Goal: Communication & Community: Answer question/provide support

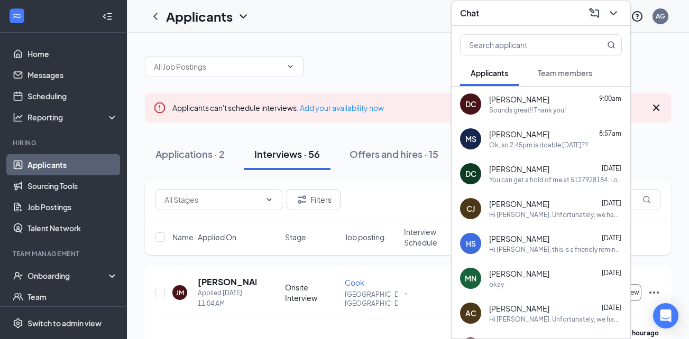
click at [543, 104] on div "Drew Conway 9:00am" at bounding box center [555, 99] width 133 height 11
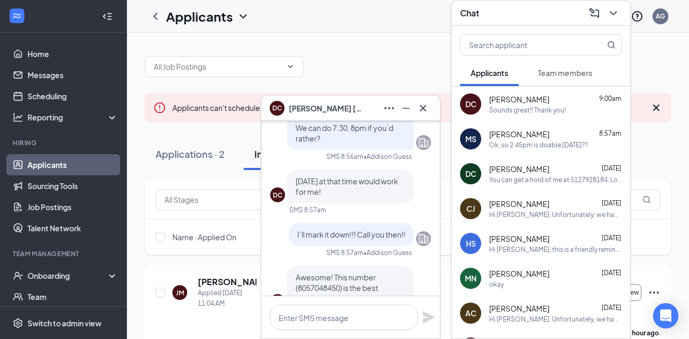
scroll to position [-53, 0]
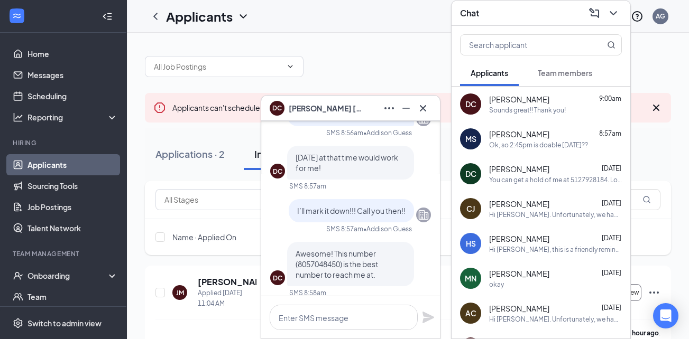
click at [570, 147] on div "Ok, so 2:45pm is doable [DATE]??" at bounding box center [538, 145] width 99 height 9
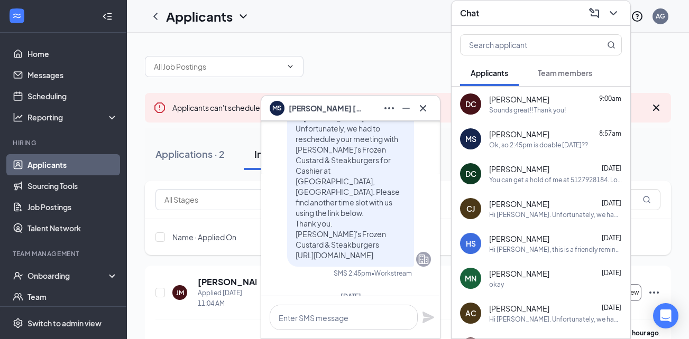
scroll to position [0, 0]
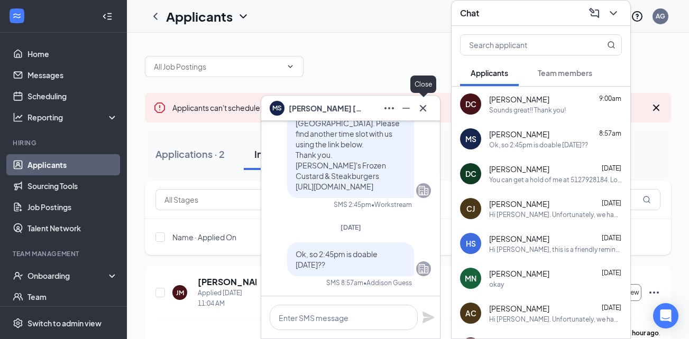
click at [423, 111] on icon "Cross" at bounding box center [422, 108] width 13 height 13
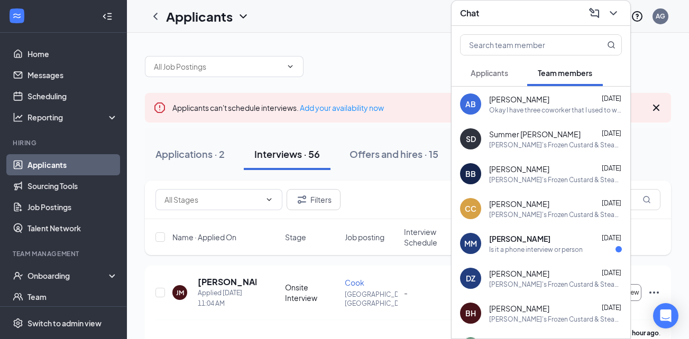
click at [554, 251] on div "Is it a phone interview or person" at bounding box center [536, 249] width 94 height 9
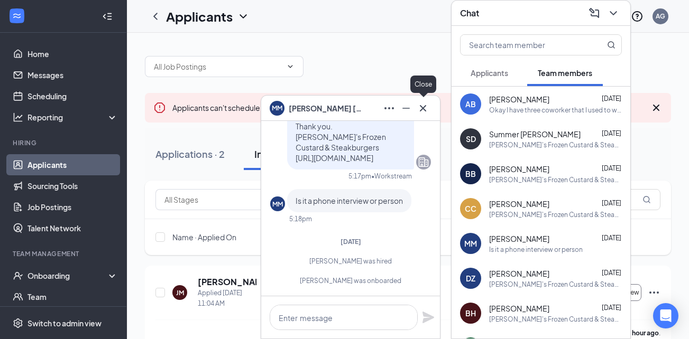
click at [421, 111] on icon "Cross" at bounding box center [422, 108] width 13 height 13
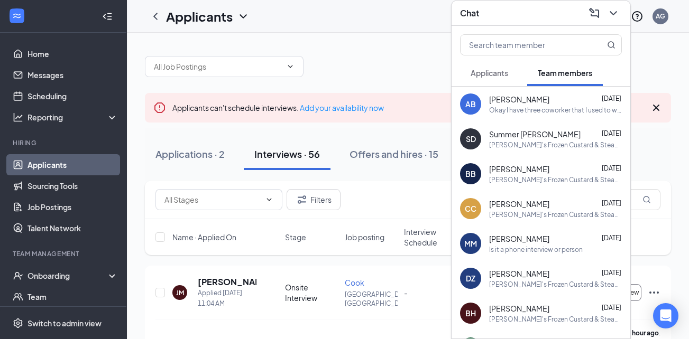
click at [495, 72] on span "Applicants" at bounding box center [489, 73] width 38 height 10
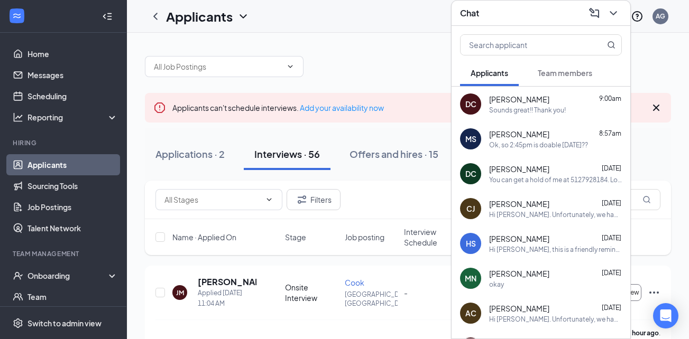
click at [526, 103] on span "[PERSON_NAME]" at bounding box center [519, 99] width 60 height 11
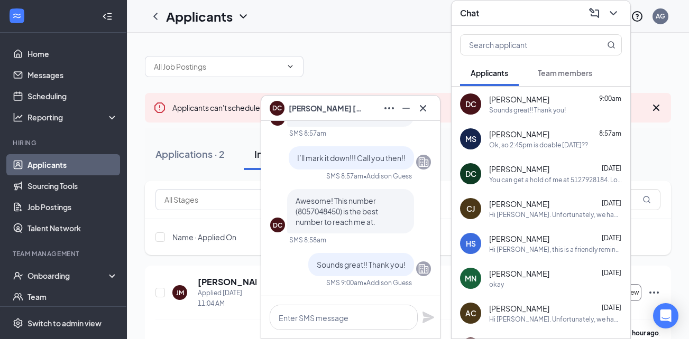
click at [524, 141] on div "Ok, so 2:45pm is doable [DATE]??" at bounding box center [538, 145] width 99 height 9
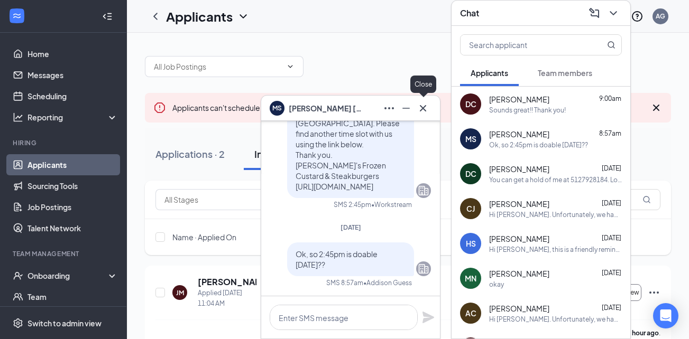
click at [423, 108] on icon "Cross" at bounding box center [423, 108] width 6 height 6
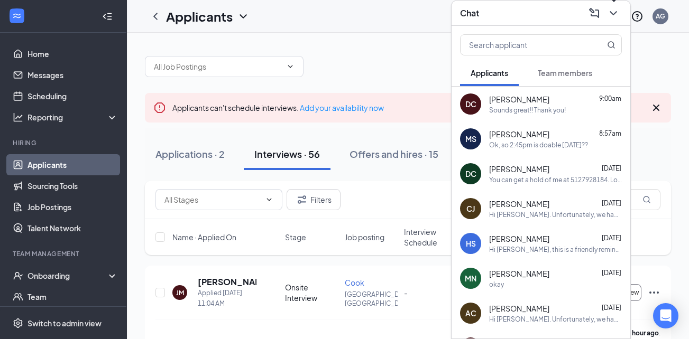
click at [615, 13] on icon "ChevronDown" at bounding box center [612, 13] width 7 height 4
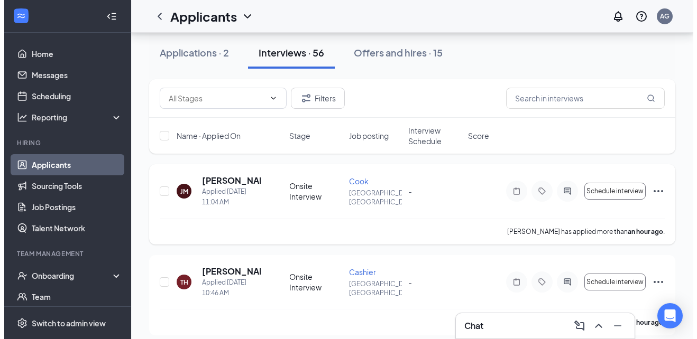
scroll to position [106, 0]
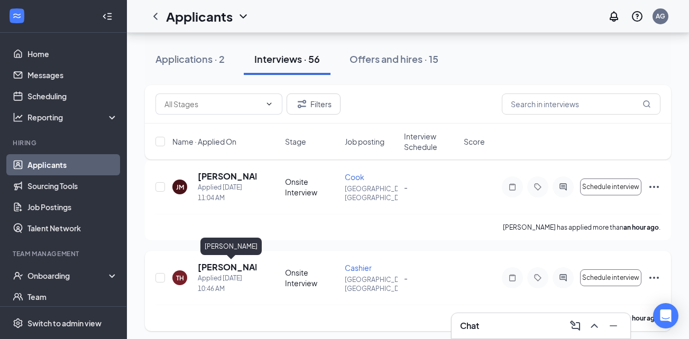
click at [236, 263] on h5 "[PERSON_NAME]" at bounding box center [227, 268] width 59 height 12
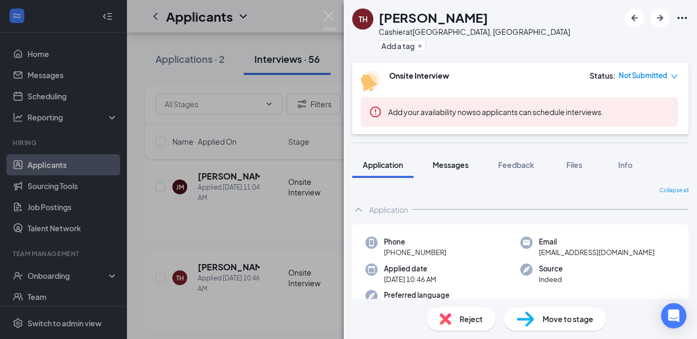
click at [456, 166] on span "Messages" at bounding box center [450, 165] width 36 height 10
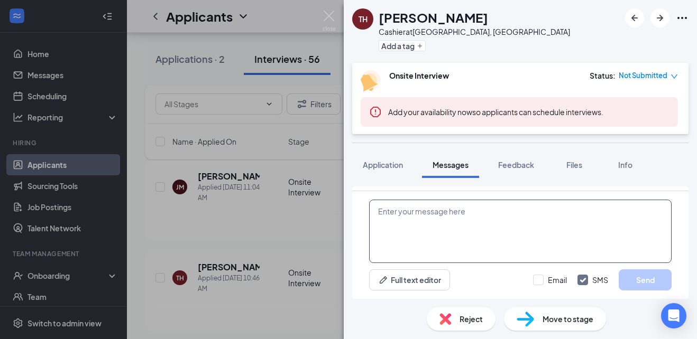
click at [433, 218] on textarea at bounding box center [520, 231] width 302 height 63
paste textarea "I would like to set up a phone interview [DATE] at 2:30pm if possible? what is …"
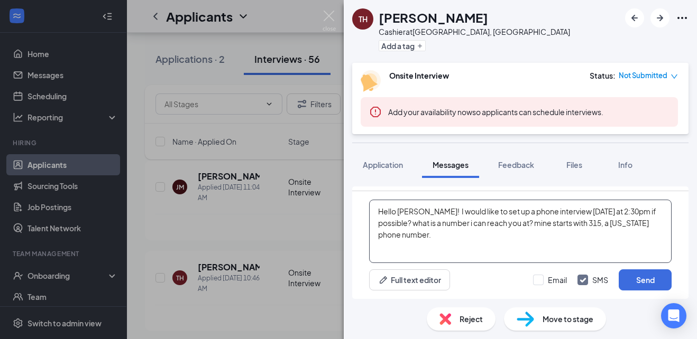
click at [614, 212] on textarea "Hello [PERSON_NAME]! I would like to set up a phone interview [DATE] at 2:30pm …" at bounding box center [520, 231] width 302 height 63
click at [588, 210] on textarea "Hello [PERSON_NAME]! I would like to set up a phone interview [DATE] at 2:45pm …" at bounding box center [520, 231] width 302 height 63
type textarea "Hello [PERSON_NAME]! I would like to set up a phone interview [DATE] at 2:45pm …"
click at [530, 280] on div "Full text editor Email SMS Send" at bounding box center [520, 280] width 302 height 21
click at [541, 282] on input "Email" at bounding box center [550, 280] width 34 height 11
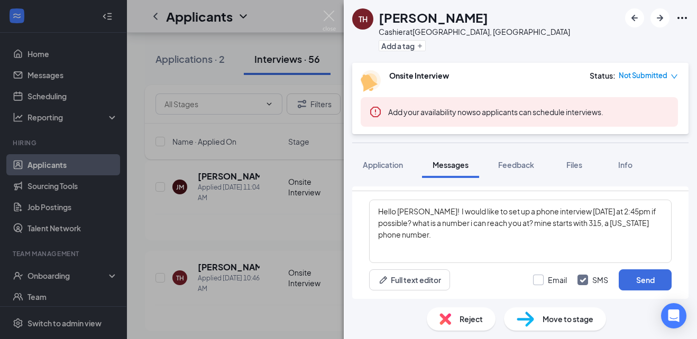
checkbox input "true"
click at [659, 285] on button "Send" at bounding box center [644, 280] width 53 height 21
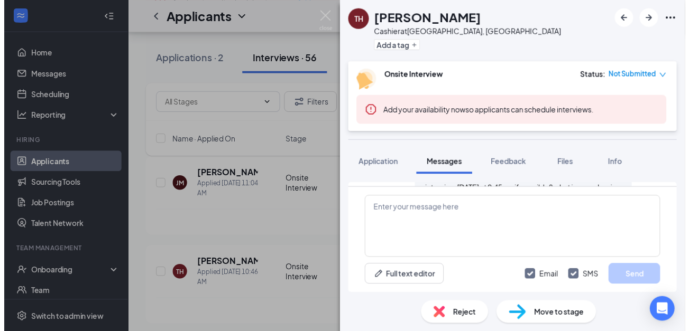
scroll to position [445, 0]
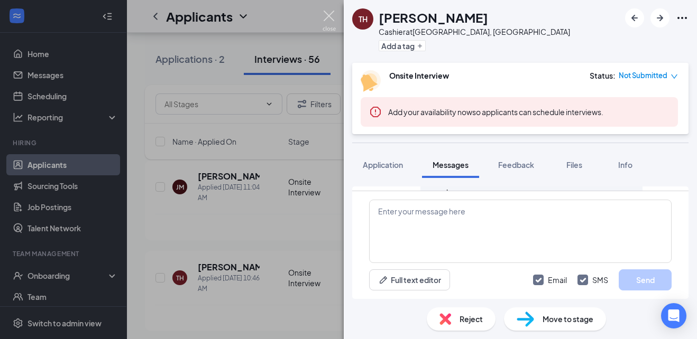
click at [329, 12] on img at bounding box center [328, 21] width 13 height 21
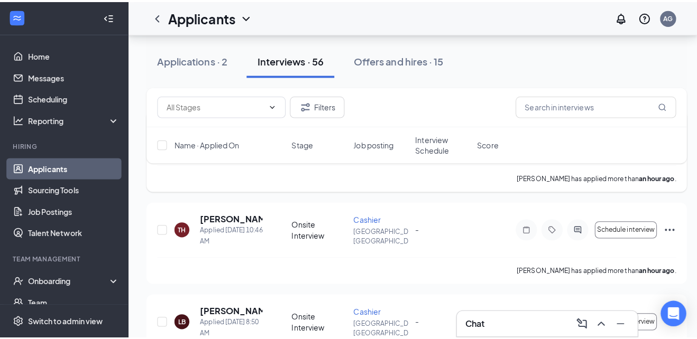
scroll to position [211, 0]
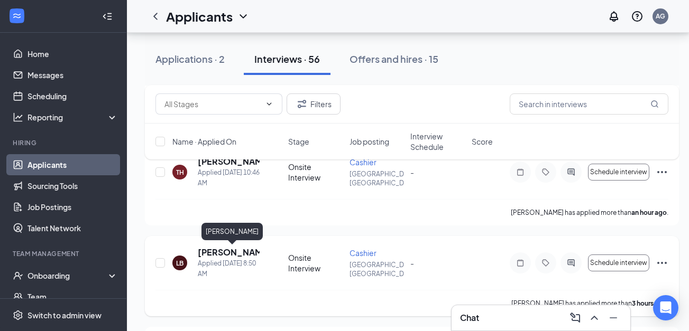
click at [209, 254] on h5 "[PERSON_NAME]" at bounding box center [229, 253] width 62 height 12
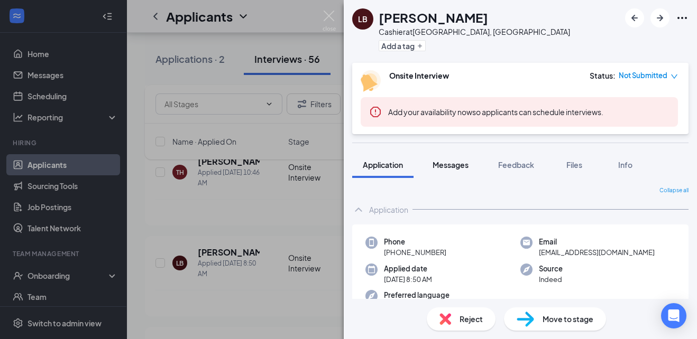
click at [466, 165] on span "Messages" at bounding box center [450, 165] width 36 height 10
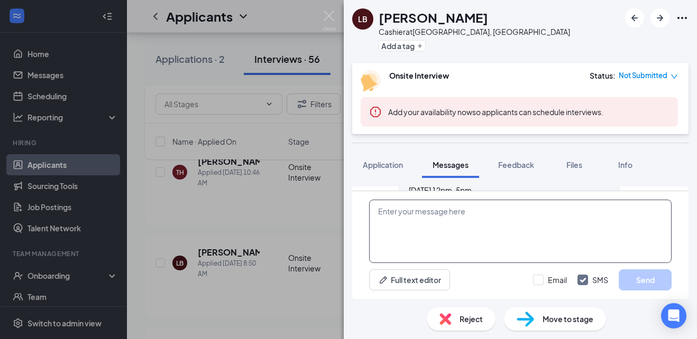
scroll to position [263, 0]
click at [470, 211] on textarea at bounding box center [520, 231] width 302 height 63
paste textarea "I would like to set up a phone interview [DATE] at 2:30pm if possible? what is …"
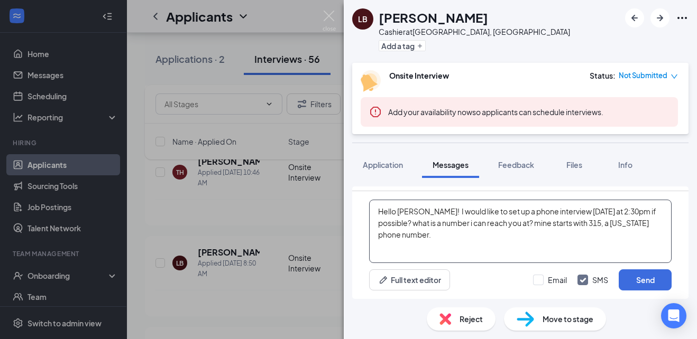
click at [599, 208] on textarea "Hello [PERSON_NAME]! I would like to set up a phone interview [DATE] at 2:30pm …" at bounding box center [520, 231] width 302 height 63
type textarea "Hello [PERSON_NAME]! I would like to set up a phone interview [DATE] at 3:00pm …"
click at [649, 282] on button "Send" at bounding box center [644, 280] width 53 height 21
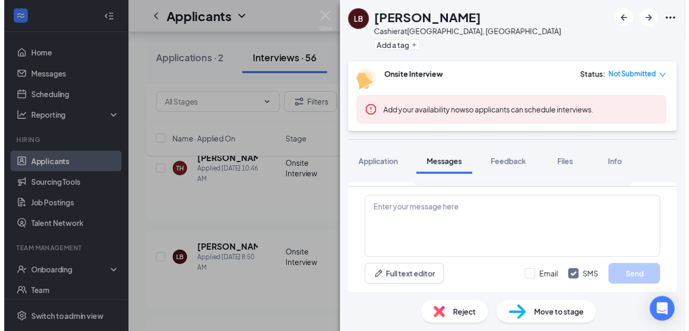
scroll to position [354, 0]
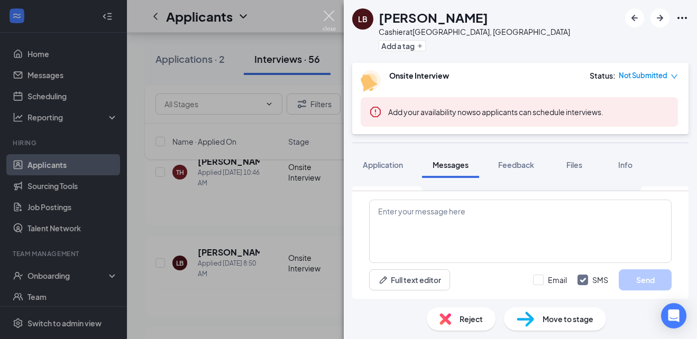
click at [328, 16] on img at bounding box center [328, 21] width 13 height 21
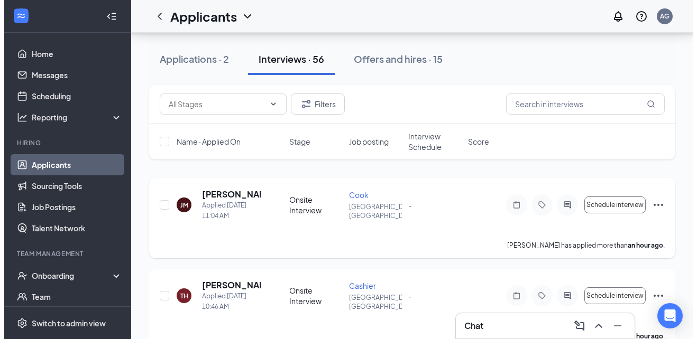
scroll to position [106, 0]
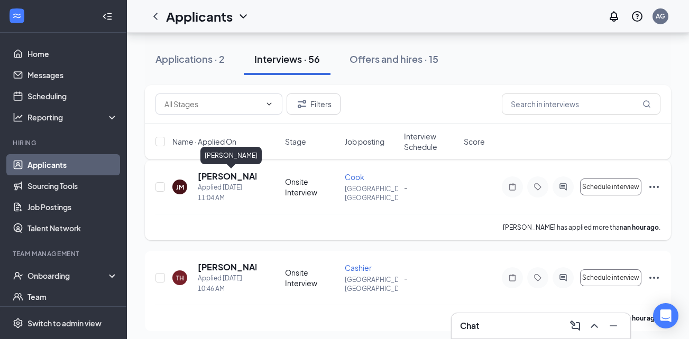
click at [226, 177] on h5 "[PERSON_NAME]" at bounding box center [227, 177] width 59 height 12
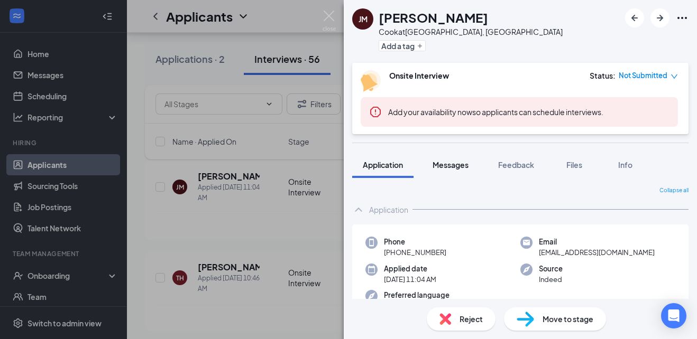
click at [452, 168] on span "Messages" at bounding box center [450, 165] width 36 height 10
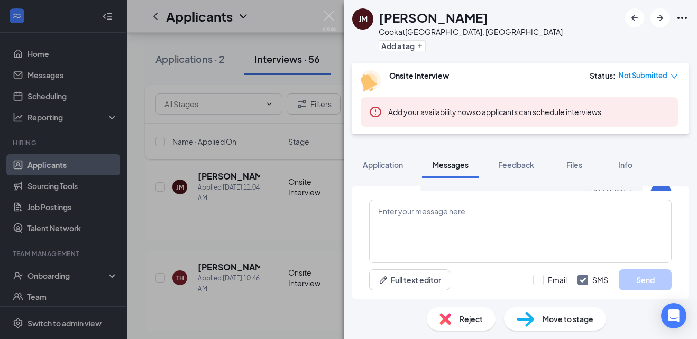
scroll to position [206, 0]
click at [440, 222] on textarea at bounding box center [520, 231] width 302 height 63
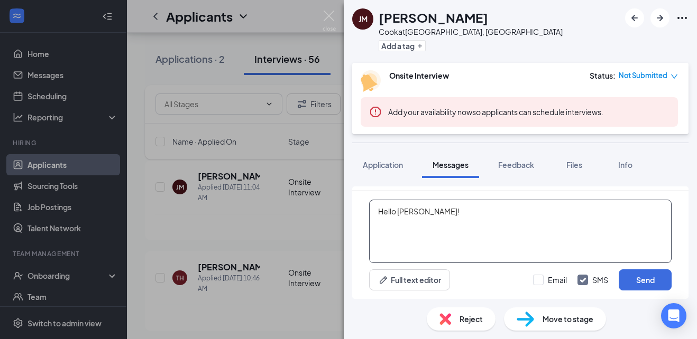
paste textarea "I would like to set up a phone interview [DATE] at 2:30pm if possible? what is …"
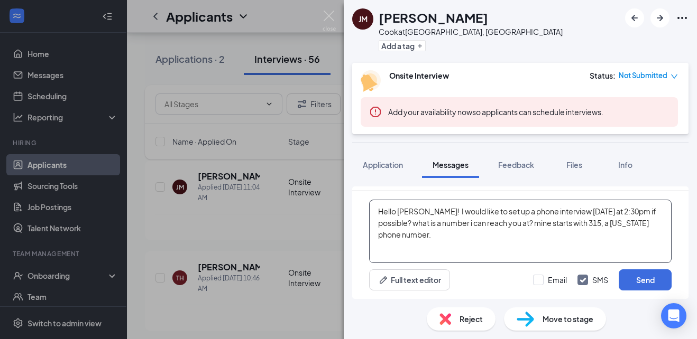
drag, startPoint x: 588, startPoint y: 211, endPoint x: 675, endPoint y: 208, distance: 87.3
click at [589, 211] on textarea "Hello [PERSON_NAME]! I would like to set up a phone interview [DATE] at 2:30pm …" at bounding box center [520, 231] width 302 height 63
type textarea "Hello [PERSON_NAME]! I would like to set up a phone interview [DATE] at 3:15pm …"
click at [538, 280] on input "Email" at bounding box center [550, 280] width 34 height 11
checkbox input "true"
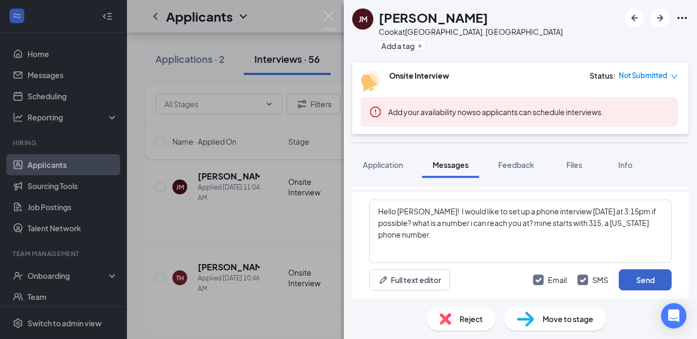
click at [658, 276] on button "Send" at bounding box center [644, 280] width 53 height 21
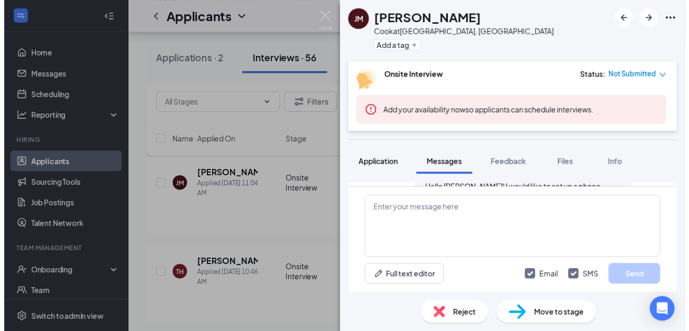
scroll to position [388, 0]
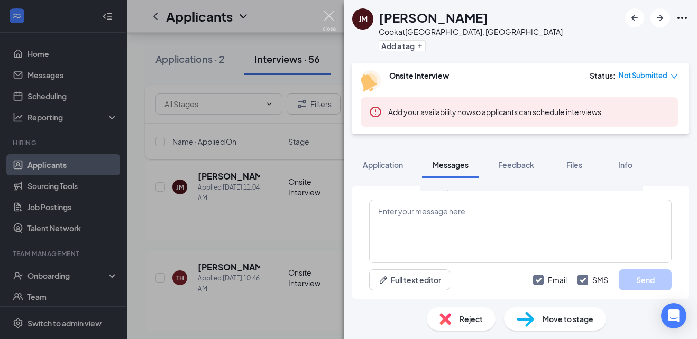
click at [329, 14] on img at bounding box center [328, 21] width 13 height 21
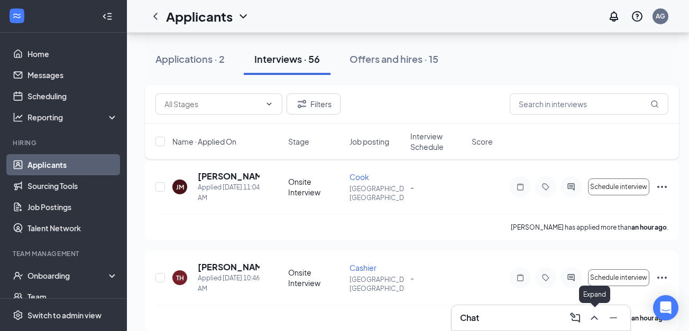
click at [595, 316] on icon "ChevronUp" at bounding box center [594, 318] width 13 height 13
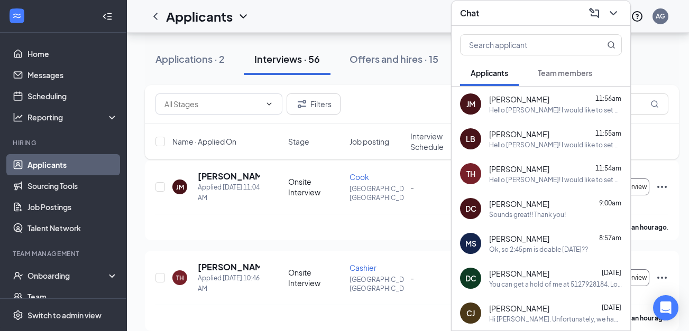
click at [610, 7] on icon "ChevronDown" at bounding box center [613, 13] width 13 height 13
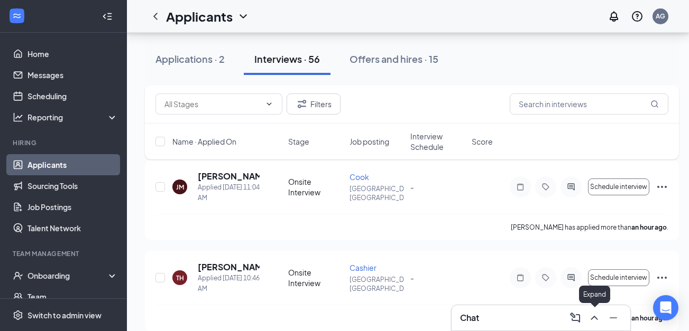
click at [594, 317] on icon "ChevronUp" at bounding box center [593, 318] width 7 height 4
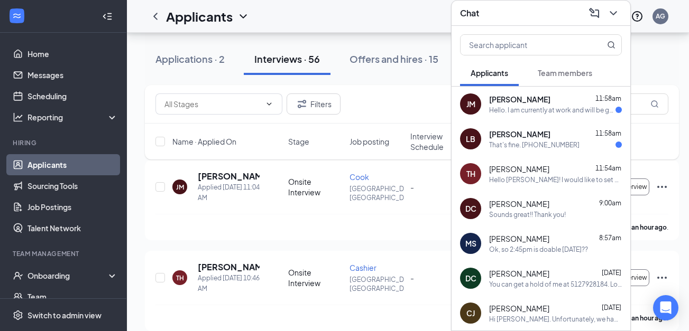
click at [520, 141] on div "That's fine. [PHONE_NUMBER]" at bounding box center [534, 145] width 90 height 9
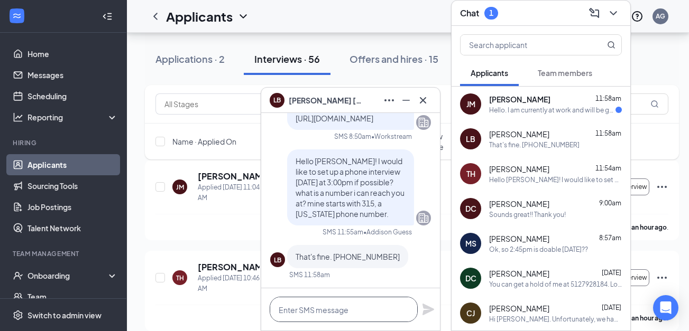
click at [348, 307] on textarea at bounding box center [344, 309] width 148 height 25
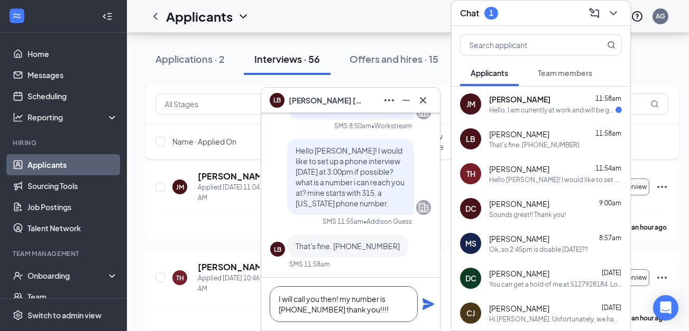
type textarea "I will call you then! my number is [PHONE_NUMBER] thank you!!!!"
click at [432, 307] on icon "Plane" at bounding box center [428, 304] width 13 height 13
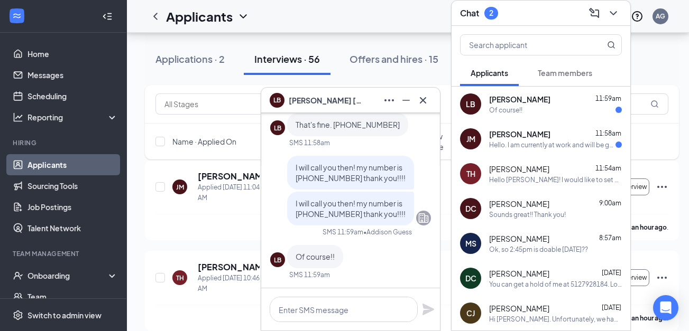
click at [544, 94] on div "[PERSON_NAME] 11:59am" at bounding box center [555, 99] width 133 height 11
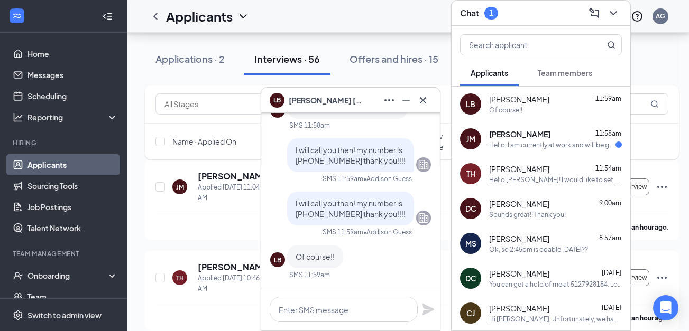
click at [520, 141] on div "Hello. I am currently at work and will be getting off late tonight. Would [DATE…" at bounding box center [552, 145] width 126 height 9
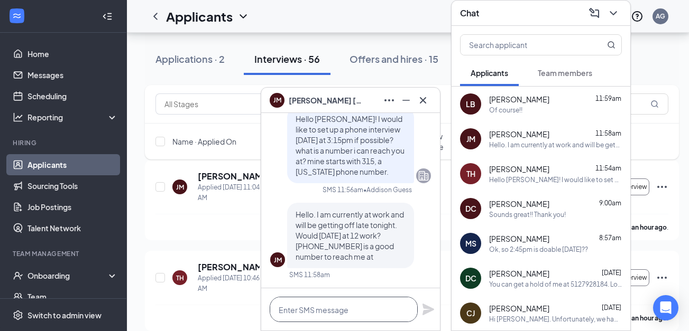
click at [365, 310] on textarea at bounding box center [344, 309] width 148 height 25
click at [367, 310] on textarea at bounding box center [344, 309] width 148 height 25
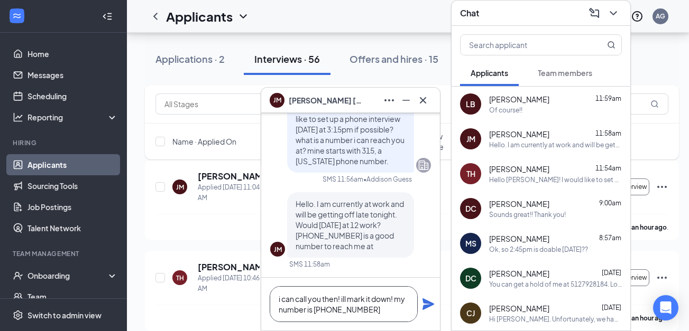
type textarea "i can call you then! ill mark it down! my number is [PHONE_NUMBER]"
click at [431, 303] on icon "Plane" at bounding box center [428, 305] width 12 height 12
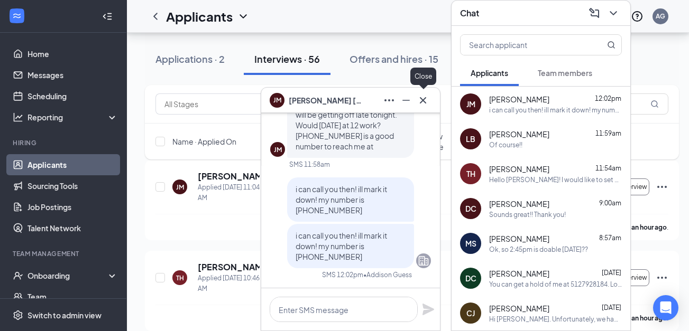
drag, startPoint x: 426, startPoint y: 96, endPoint x: 508, endPoint y: 54, distance: 91.7
click at [428, 96] on icon "Cross" at bounding box center [422, 100] width 13 height 13
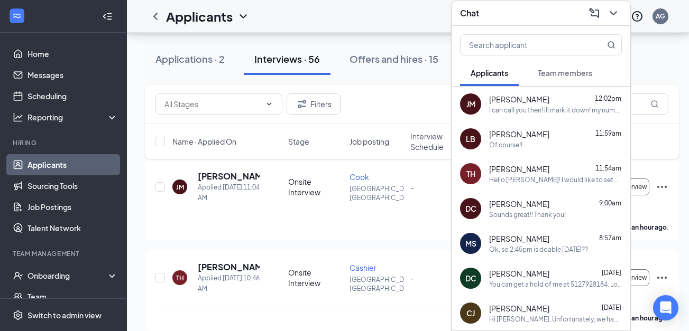
click at [615, 8] on icon "ChevronDown" at bounding box center [613, 13] width 13 height 13
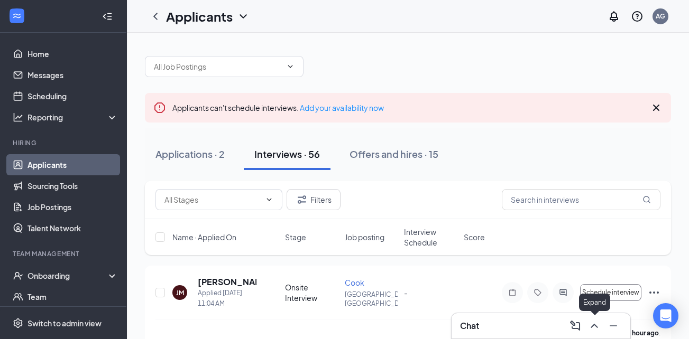
click at [597, 328] on icon "ChevronUp" at bounding box center [594, 326] width 13 height 13
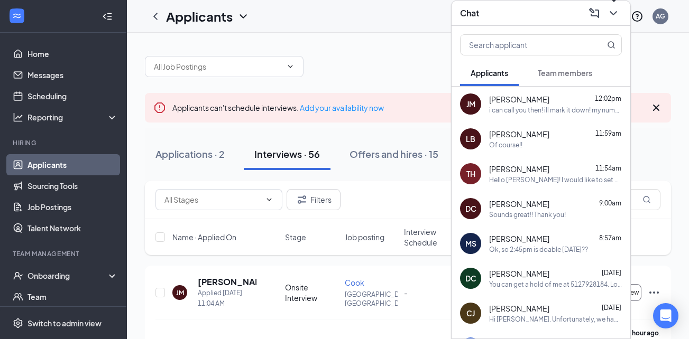
click at [611, 7] on icon "ChevronDown" at bounding box center [613, 13] width 13 height 13
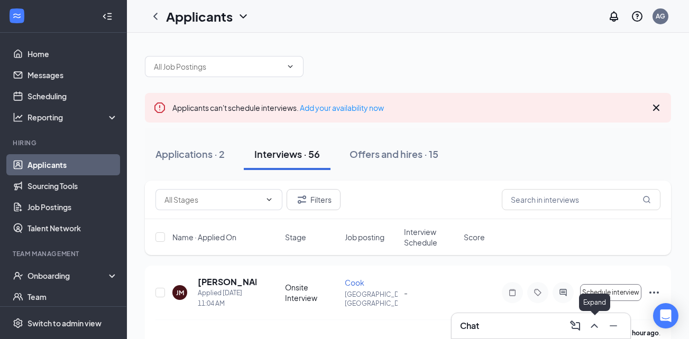
click at [591, 327] on icon "ChevronUp" at bounding box center [593, 326] width 7 height 4
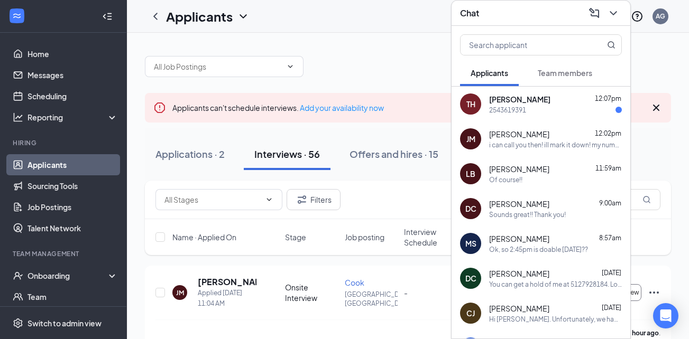
click at [511, 97] on span "[PERSON_NAME]" at bounding box center [519, 99] width 61 height 11
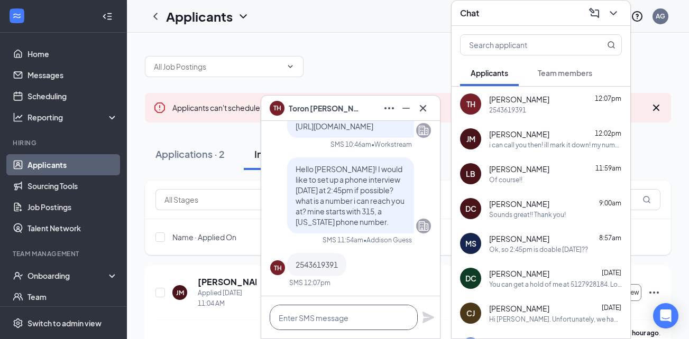
click at [355, 313] on textarea at bounding box center [344, 317] width 148 height 25
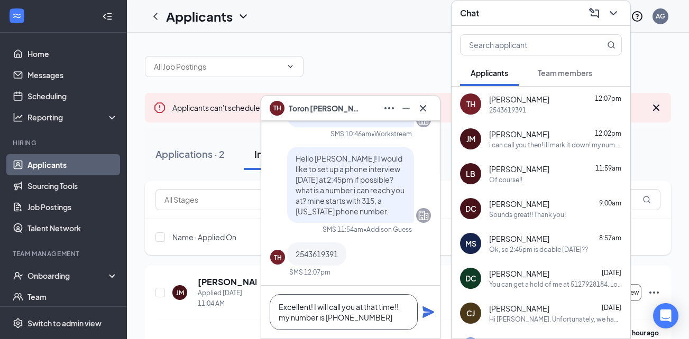
type textarea "Excellent! I will call you at that time!! my number is 3155295614"
click at [431, 312] on icon "Plane" at bounding box center [428, 313] width 12 height 12
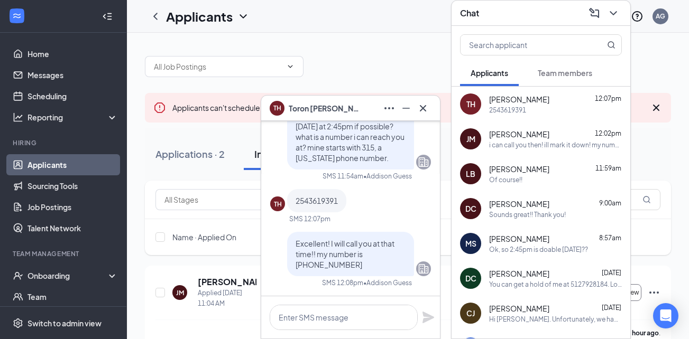
scroll to position [0, 0]
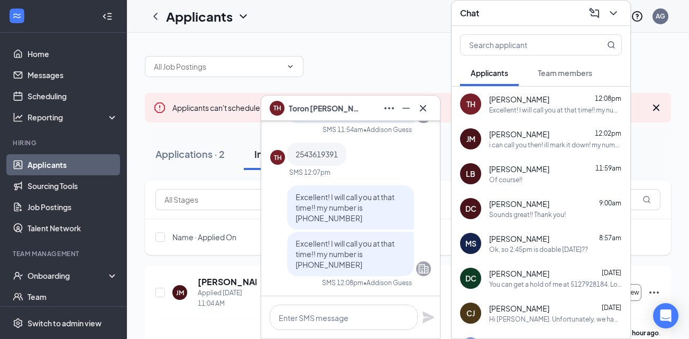
click at [571, 105] on div "Toron Hayes 12:08pm Excellent! I will call you at that time!! my number is 3155…" at bounding box center [555, 104] width 133 height 21
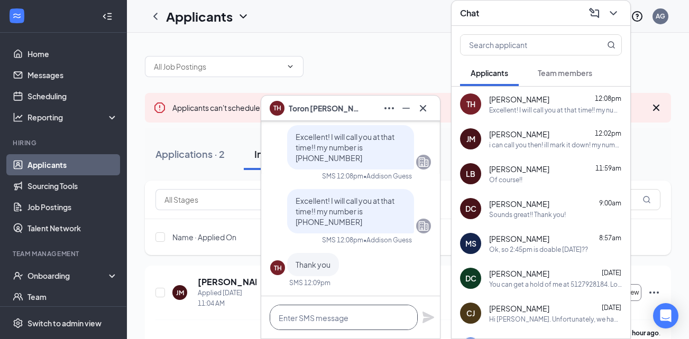
click at [375, 317] on textarea at bounding box center [344, 317] width 148 height 25
type textarea "no problem!!"
click at [428, 316] on icon "Plane" at bounding box center [428, 318] width 12 height 12
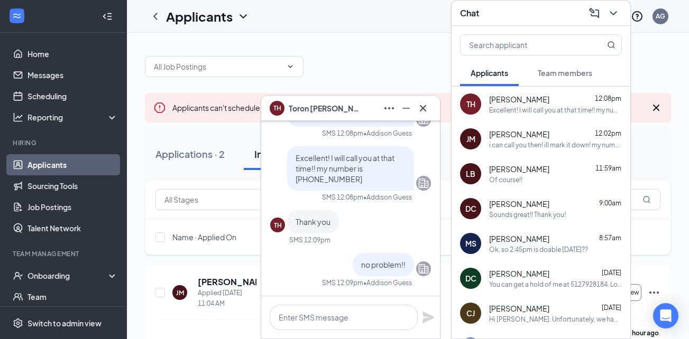
click at [522, 181] on div "Of course!!" at bounding box center [505, 179] width 33 height 9
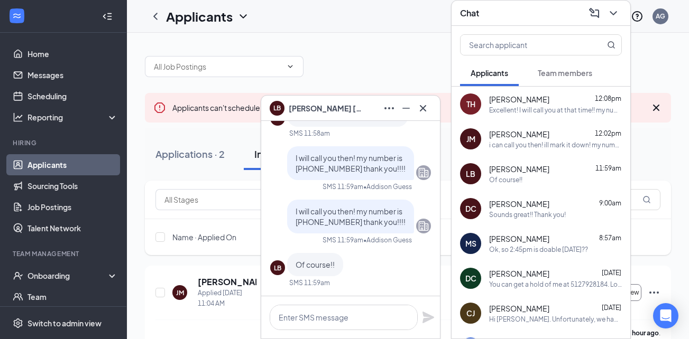
click at [556, 211] on div "Sounds great!! Thank you!" at bounding box center [527, 214] width 77 height 9
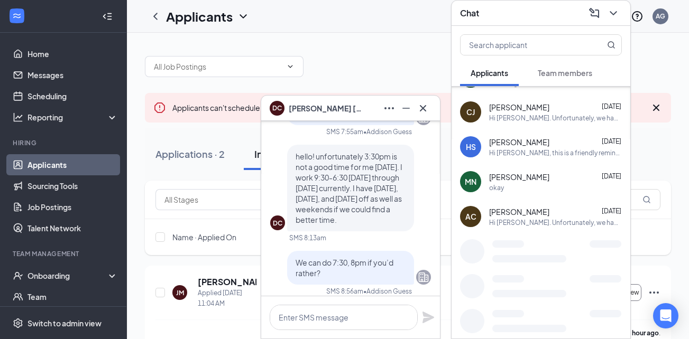
scroll to position [0, 0]
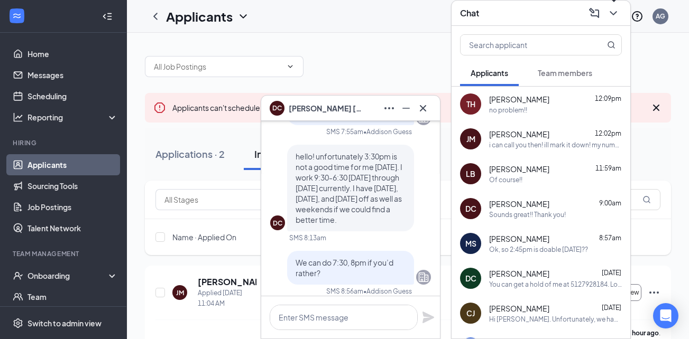
click at [617, 15] on icon "ChevronDown" at bounding box center [613, 13] width 13 height 13
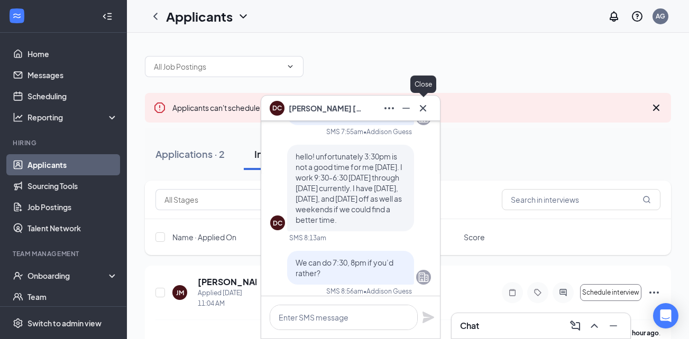
click at [426, 112] on icon "Cross" at bounding box center [422, 108] width 13 height 13
